Goal: Task Accomplishment & Management: Manage account settings

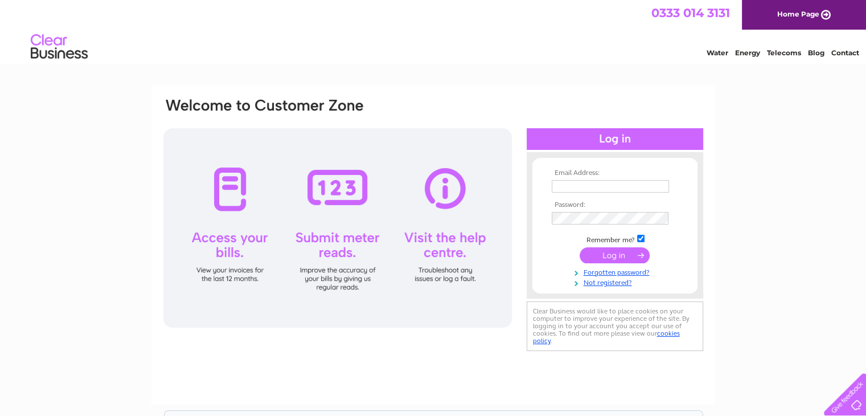
type input "nikki.parfitt@tbasolutions.co.uk"
click at [610, 258] on input "submit" at bounding box center [614, 255] width 70 height 16
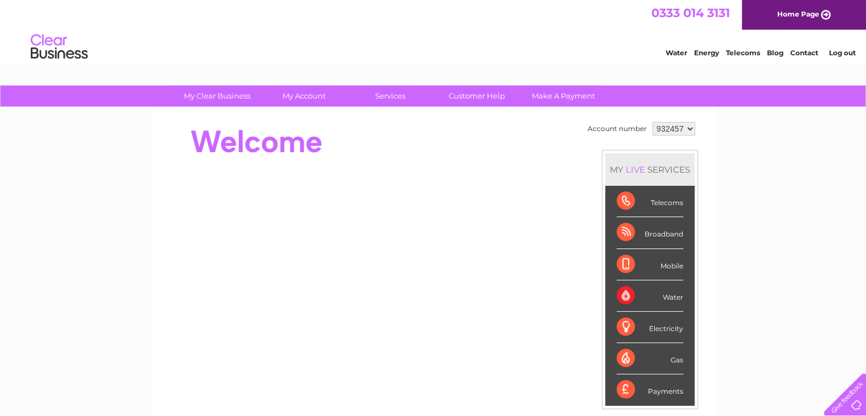
drag, startPoint x: 665, startPoint y: 126, endPoint x: 664, endPoint y: 133, distance: 6.3
click at [665, 126] on select "932457 943710 946891" at bounding box center [673, 129] width 43 height 14
select select "943710"
click at [652, 122] on select "932457 943710 946891" at bounding box center [673, 129] width 43 height 14
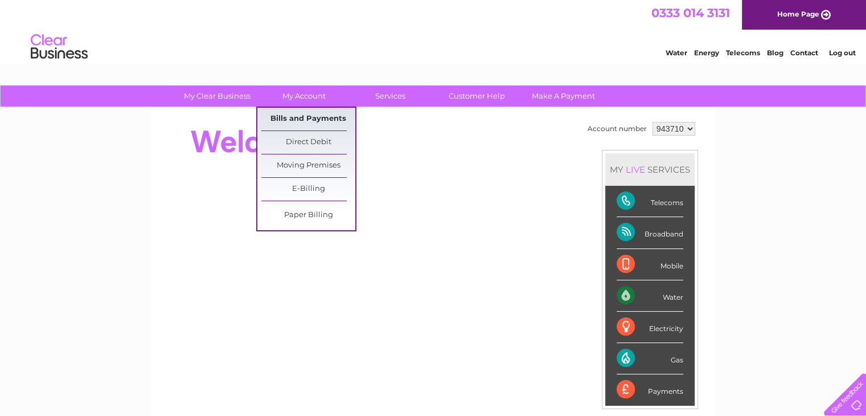
click at [312, 121] on link "Bills and Payments" at bounding box center [308, 119] width 94 height 23
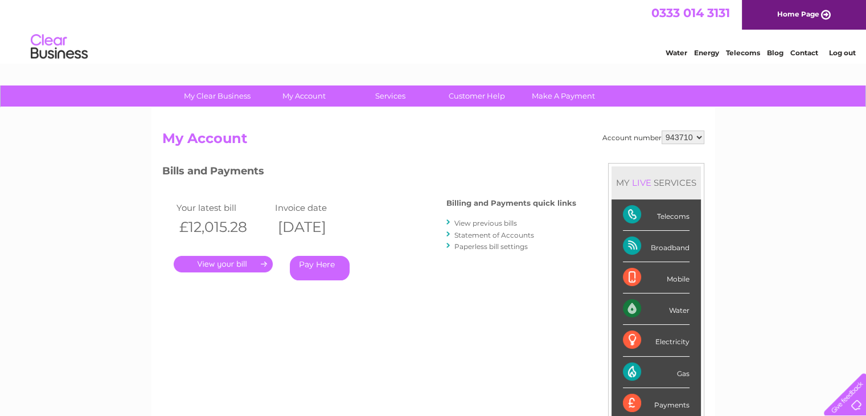
click at [207, 268] on link "." at bounding box center [223, 264] width 99 height 17
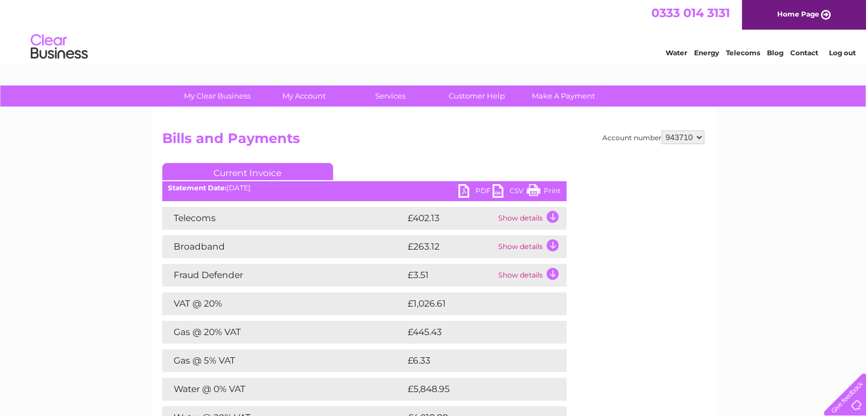
click at [482, 191] on link "PDF" at bounding box center [475, 192] width 34 height 17
